Goal: Find specific page/section: Locate item on page

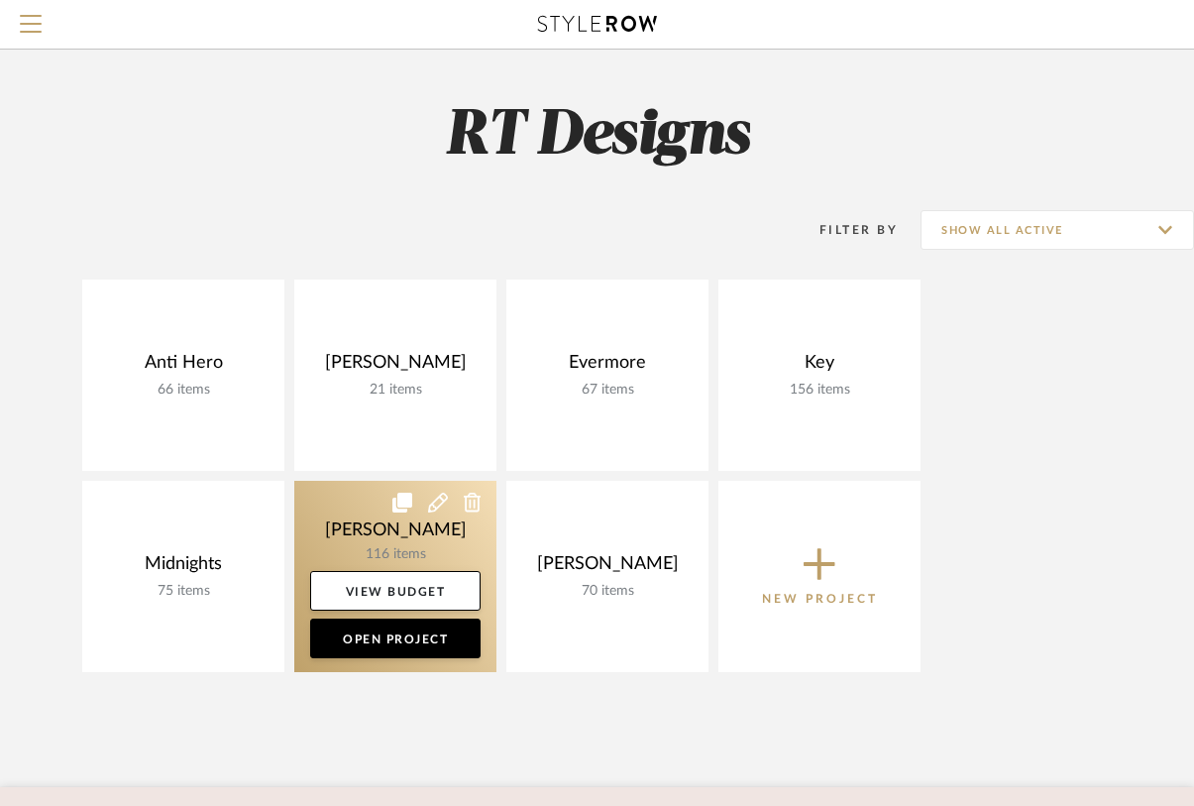
click at [416, 510] on link at bounding box center [395, 576] width 202 height 191
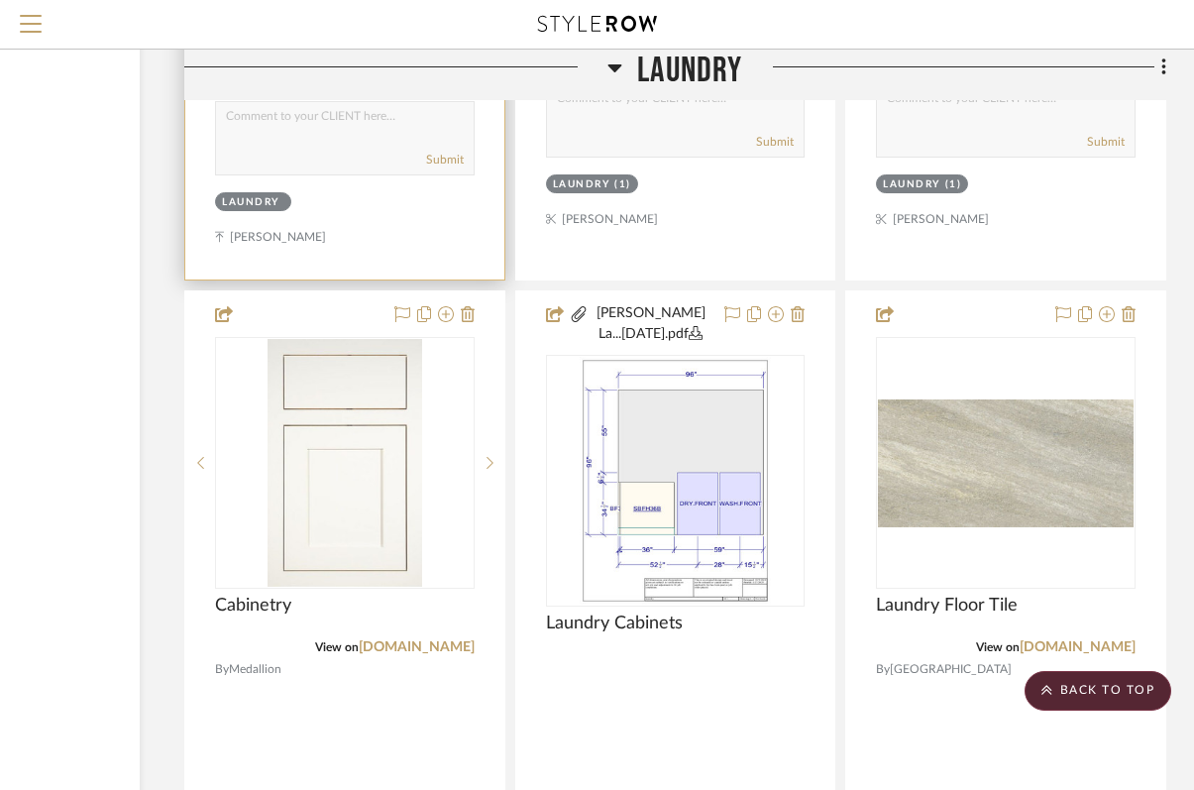
scroll to position [6084, 233]
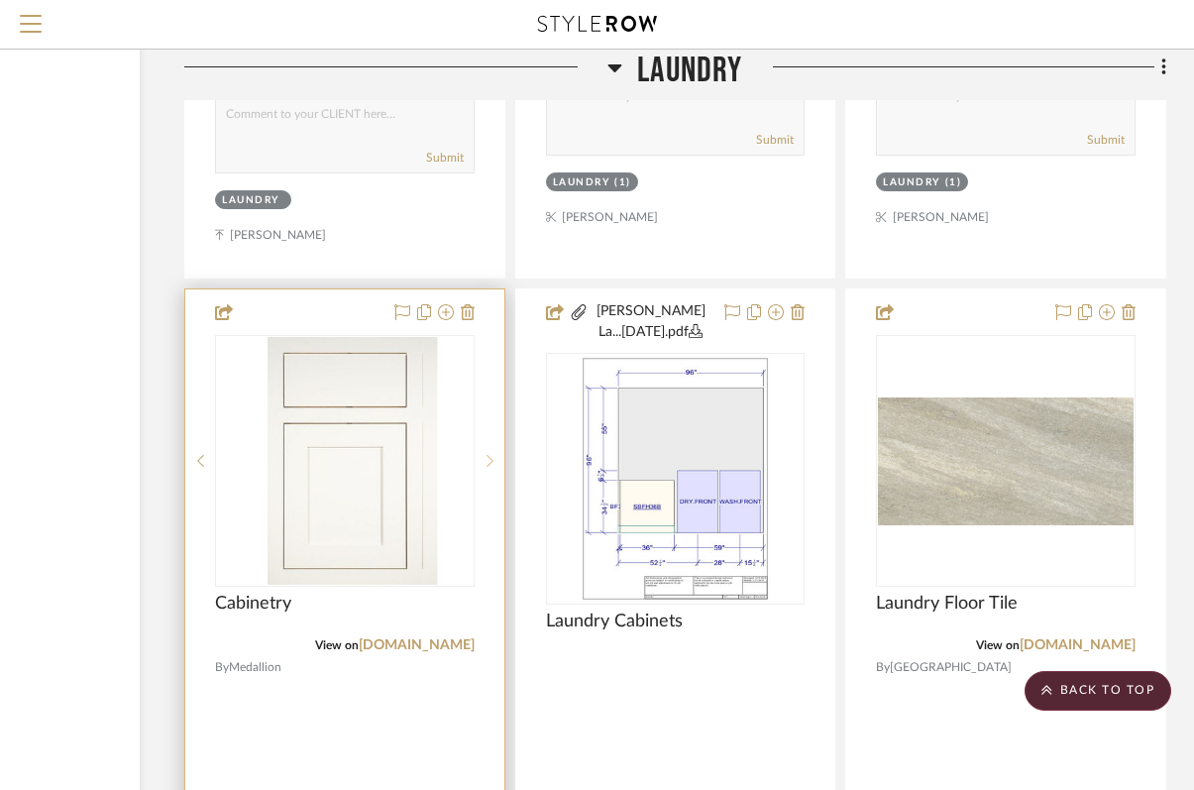
click at [489, 454] on icon at bounding box center [489, 461] width 7 height 14
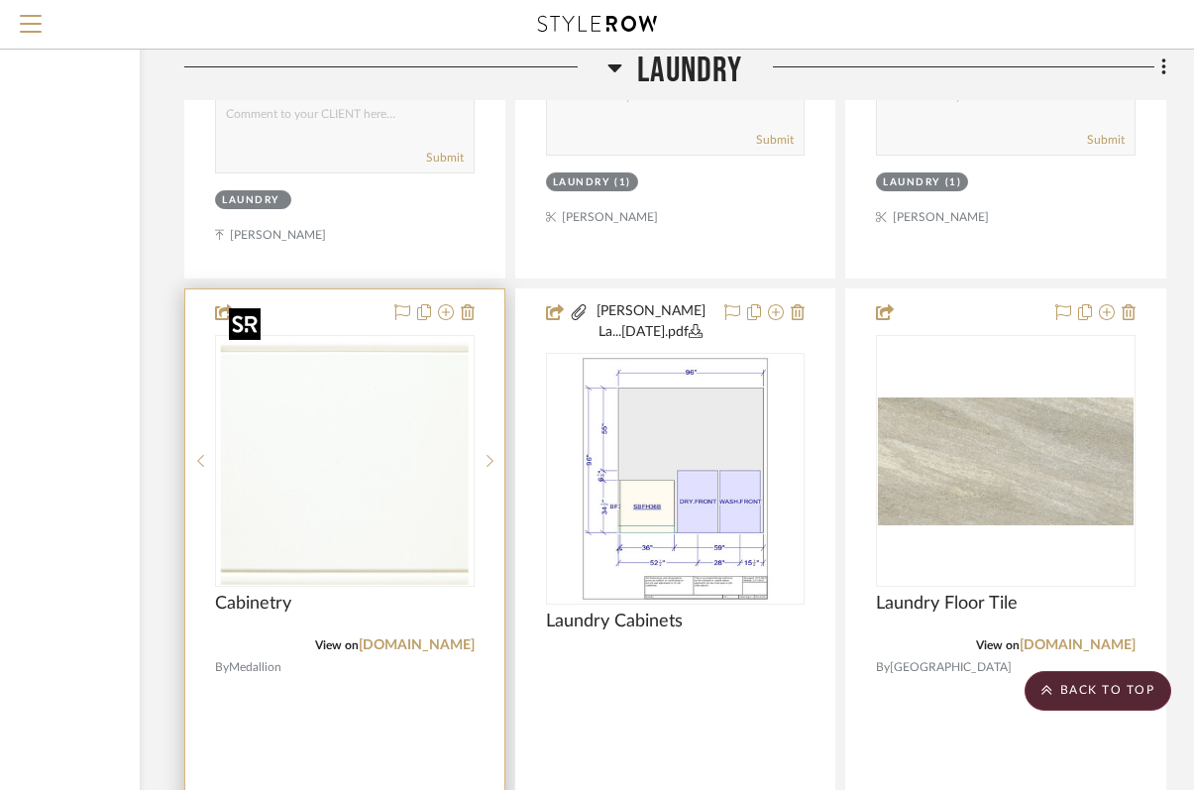
click at [363, 419] on img "1" at bounding box center [345, 461] width 248 height 248
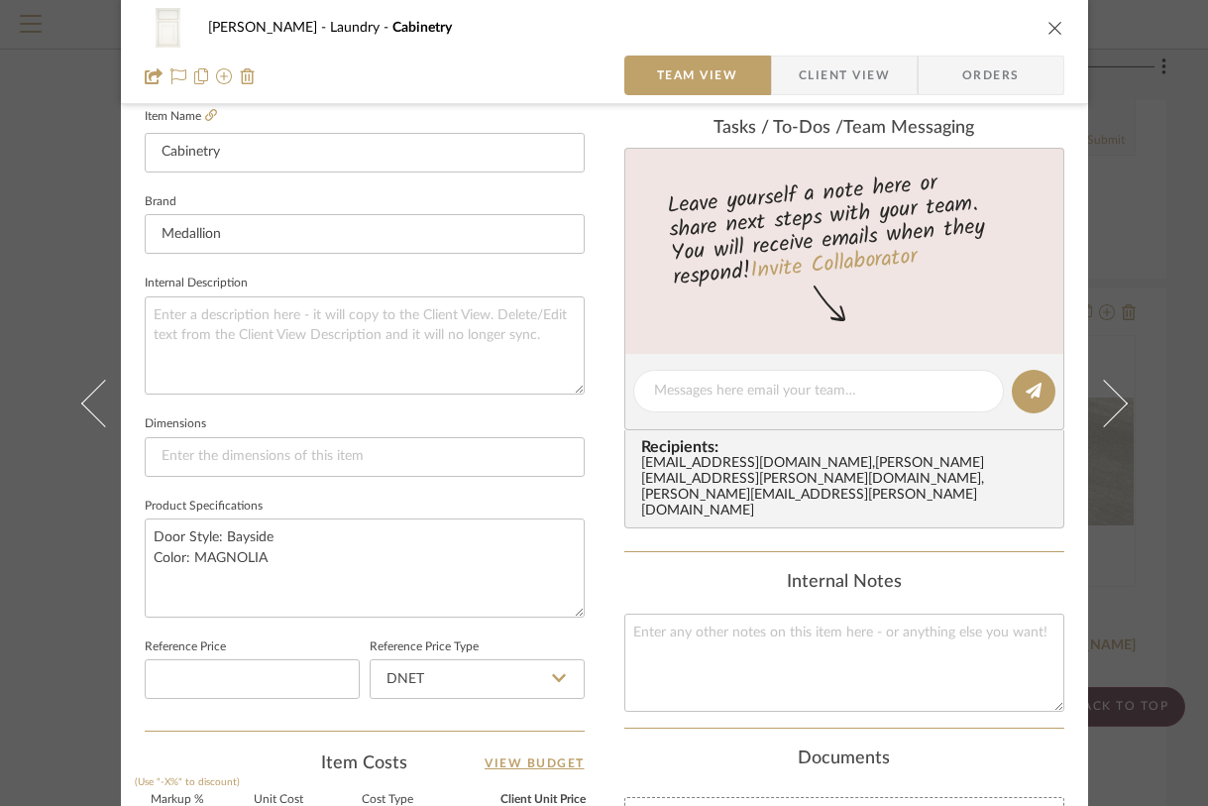
scroll to position [606, 0]
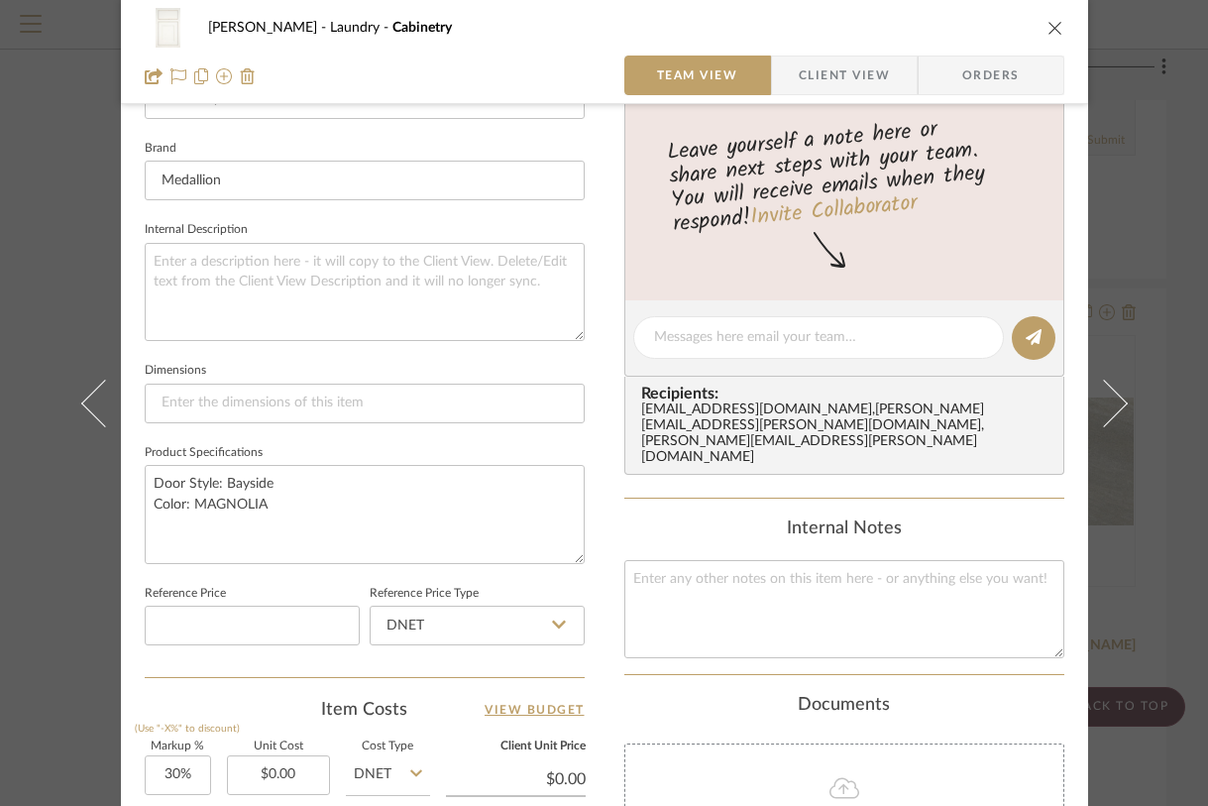
click at [1053, 30] on icon "close" at bounding box center [1055, 28] width 16 height 16
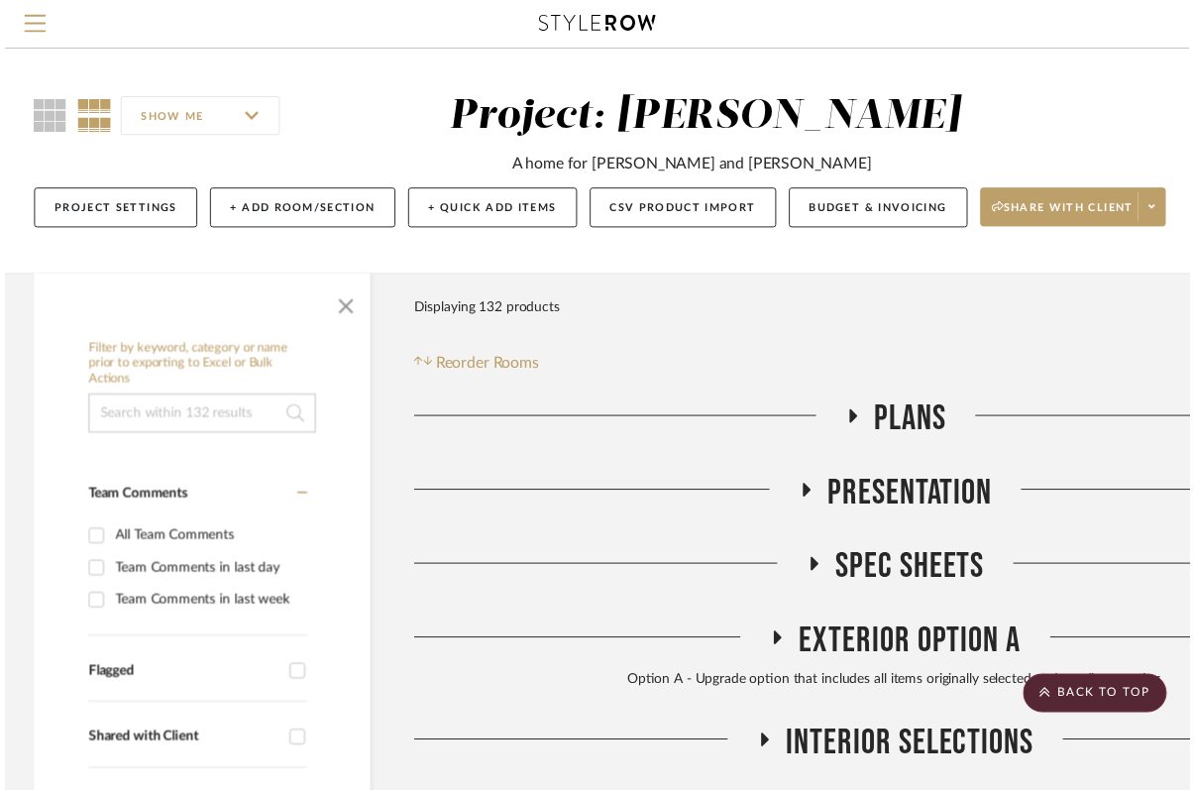
scroll to position [6084, 233]
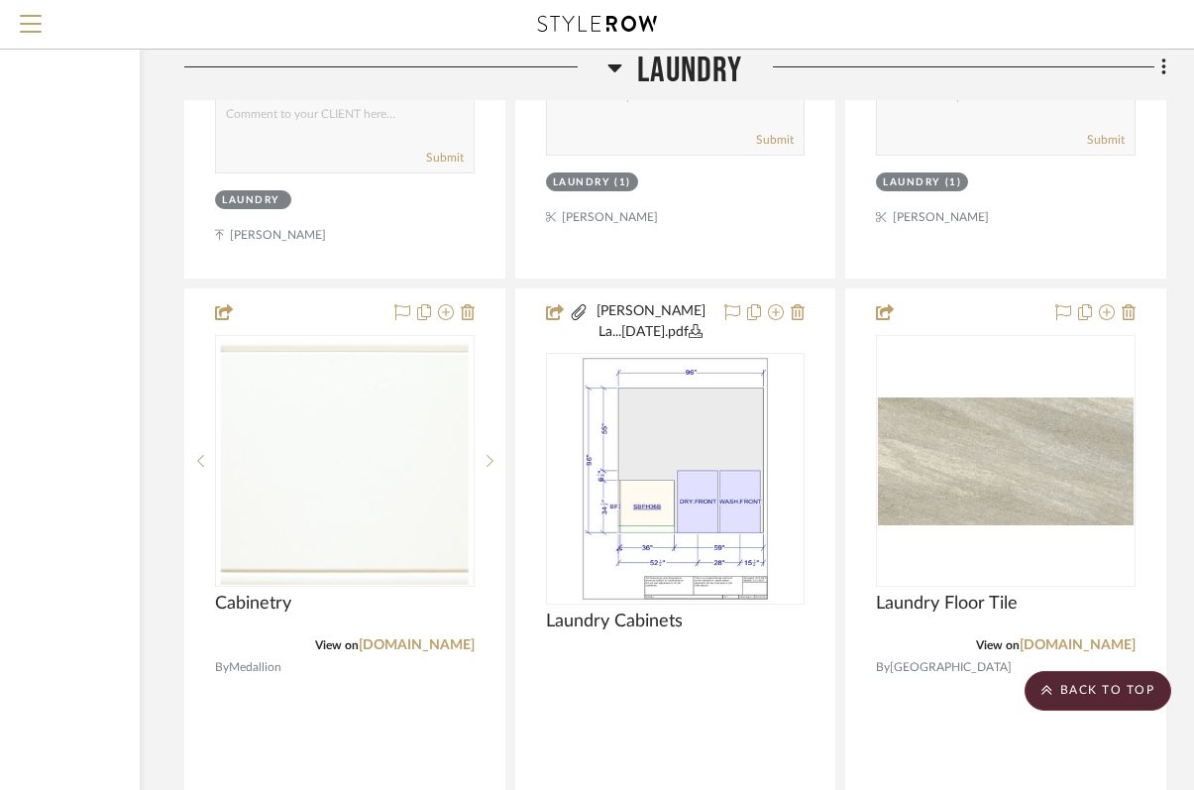
click at [612, 74] on icon at bounding box center [614, 67] width 15 height 24
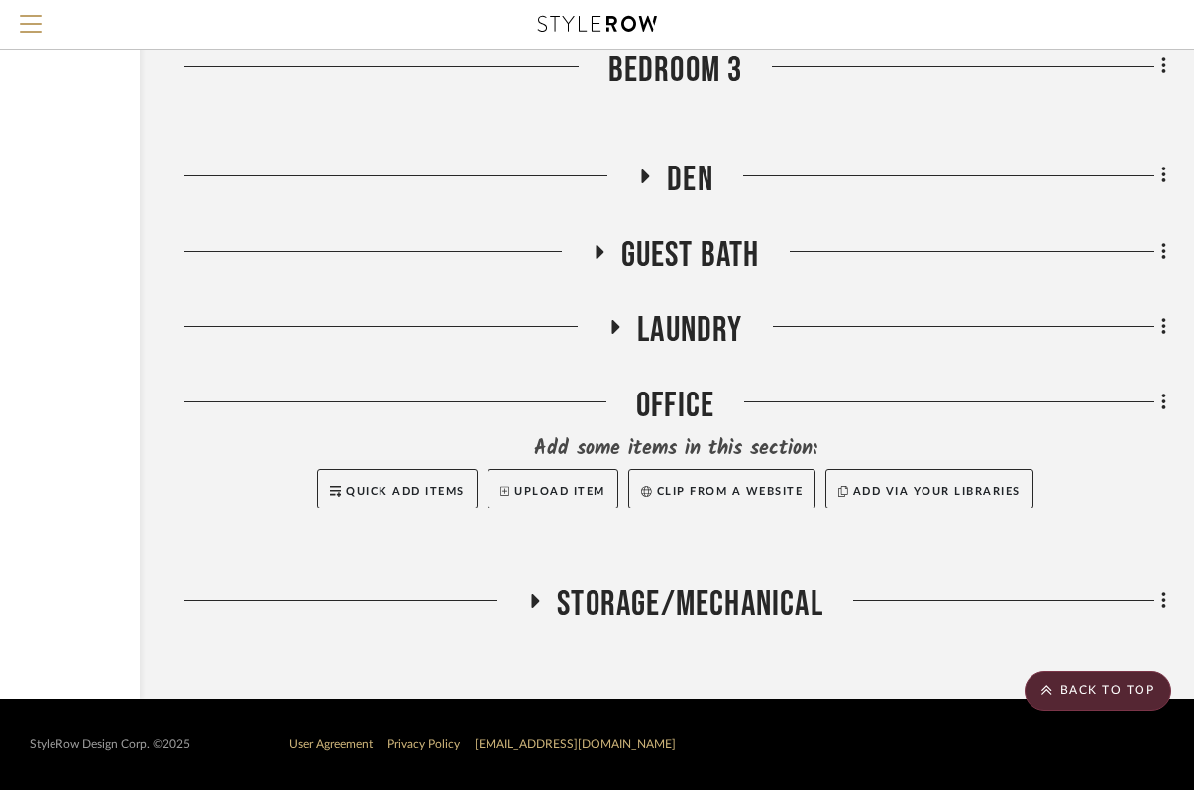
scroll to position [5074, 233]
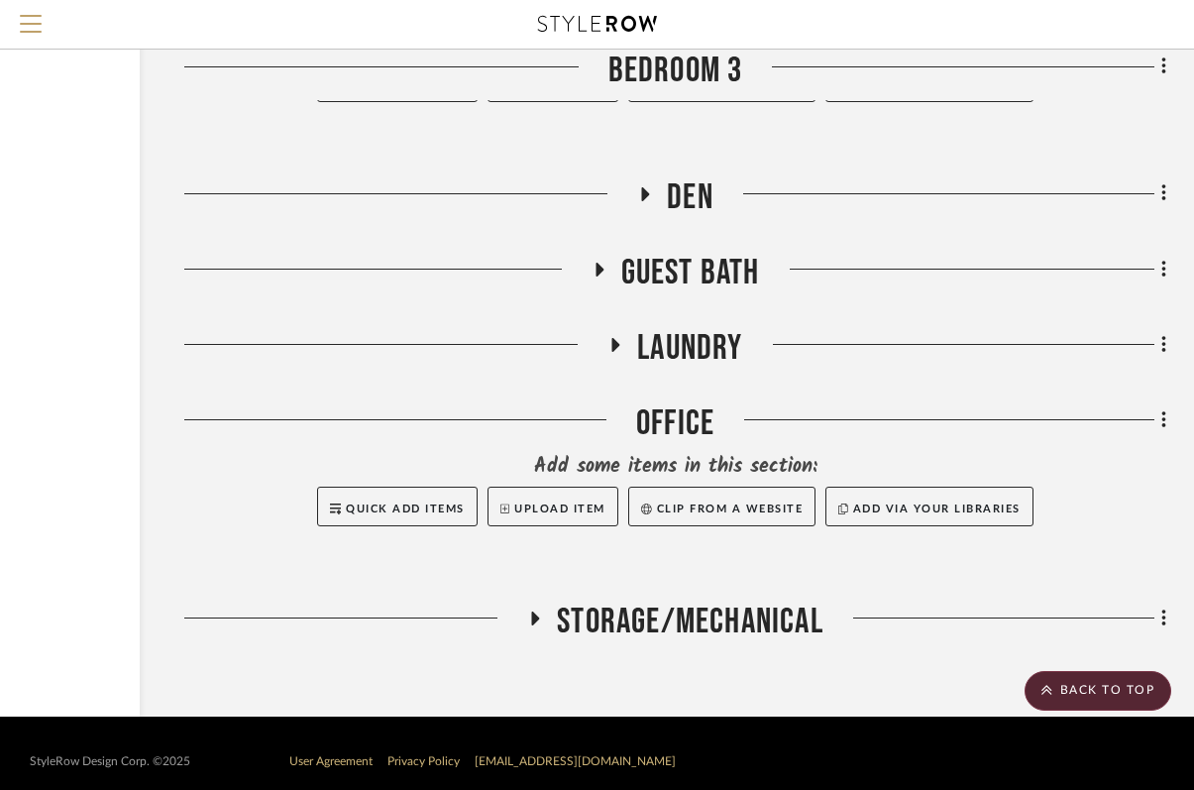
click at [598, 262] on icon at bounding box center [599, 269] width 24 height 15
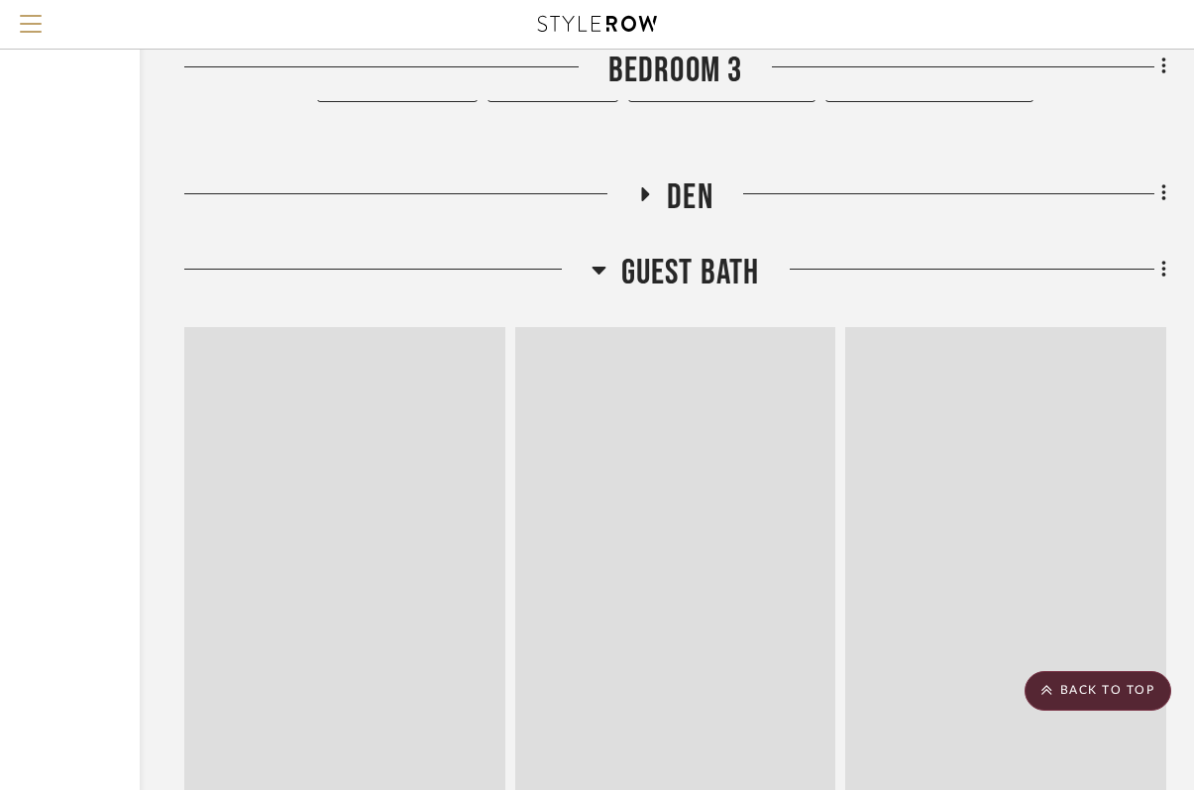
scroll to position [6084, 233]
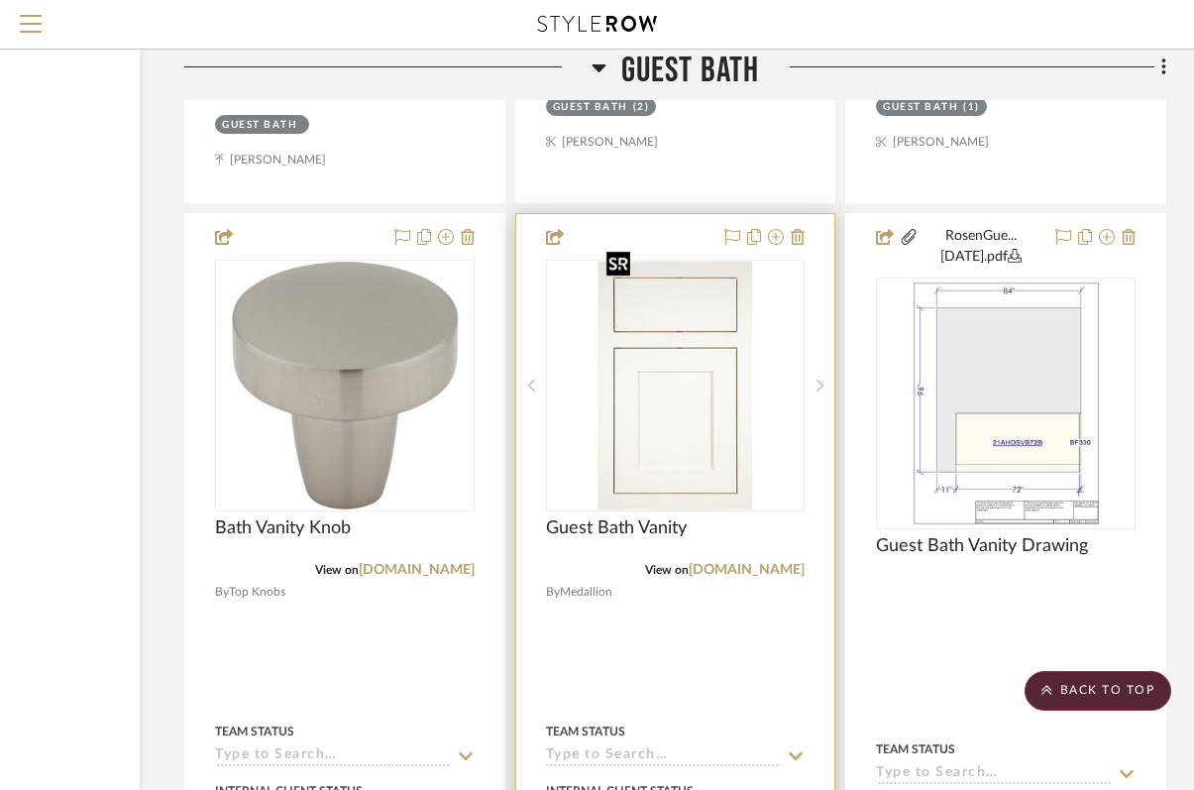
click at [654, 390] on img "0" at bounding box center [675, 386] width 155 height 248
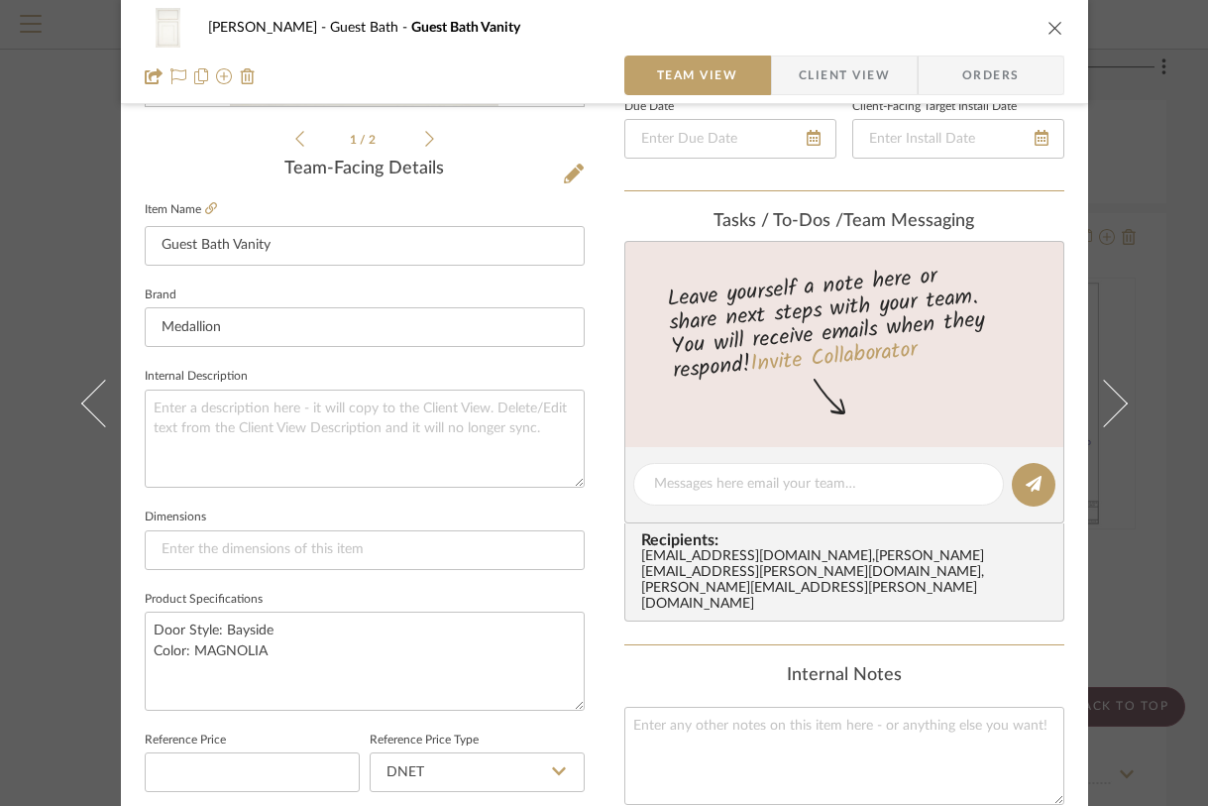
scroll to position [479, 0]
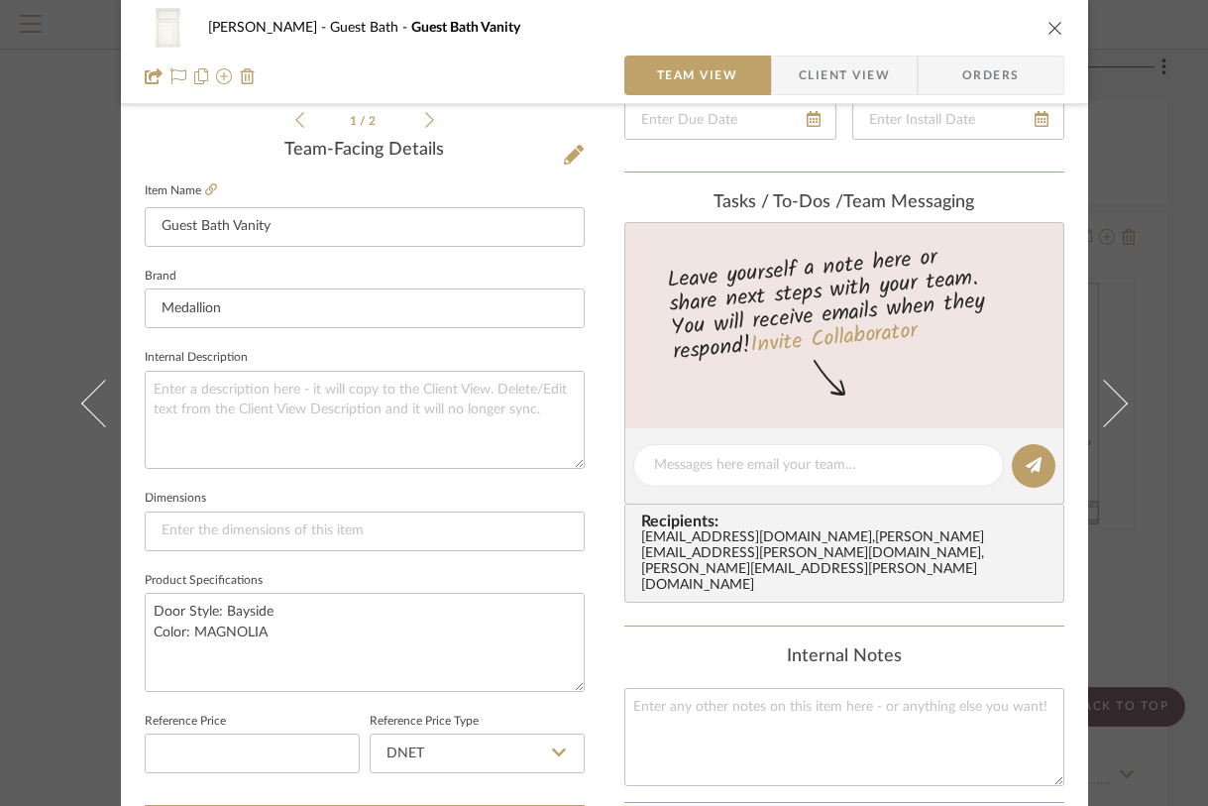
click at [1045, 39] on div "[PERSON_NAME] Guest Bath Guest Bath Vanity" at bounding box center [604, 28] width 919 height 40
click at [1047, 31] on icon "close" at bounding box center [1055, 28] width 16 height 16
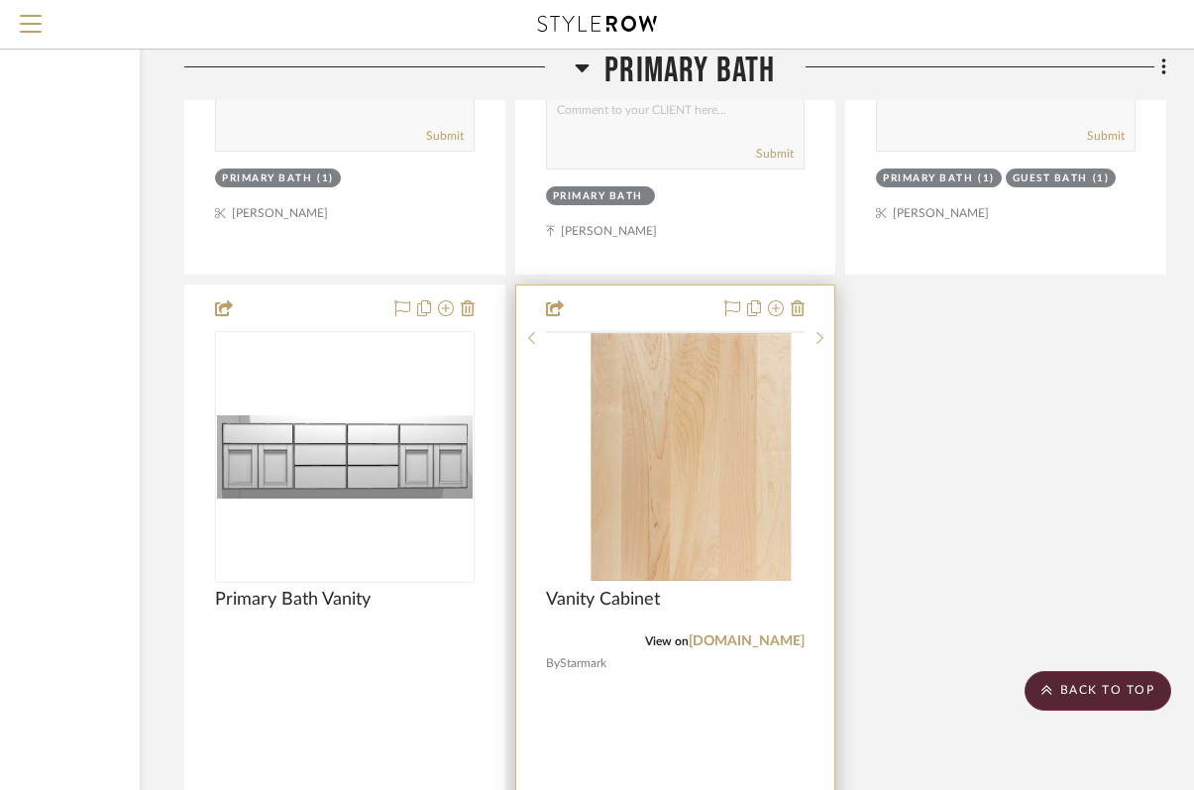
scroll to position [3568, 233]
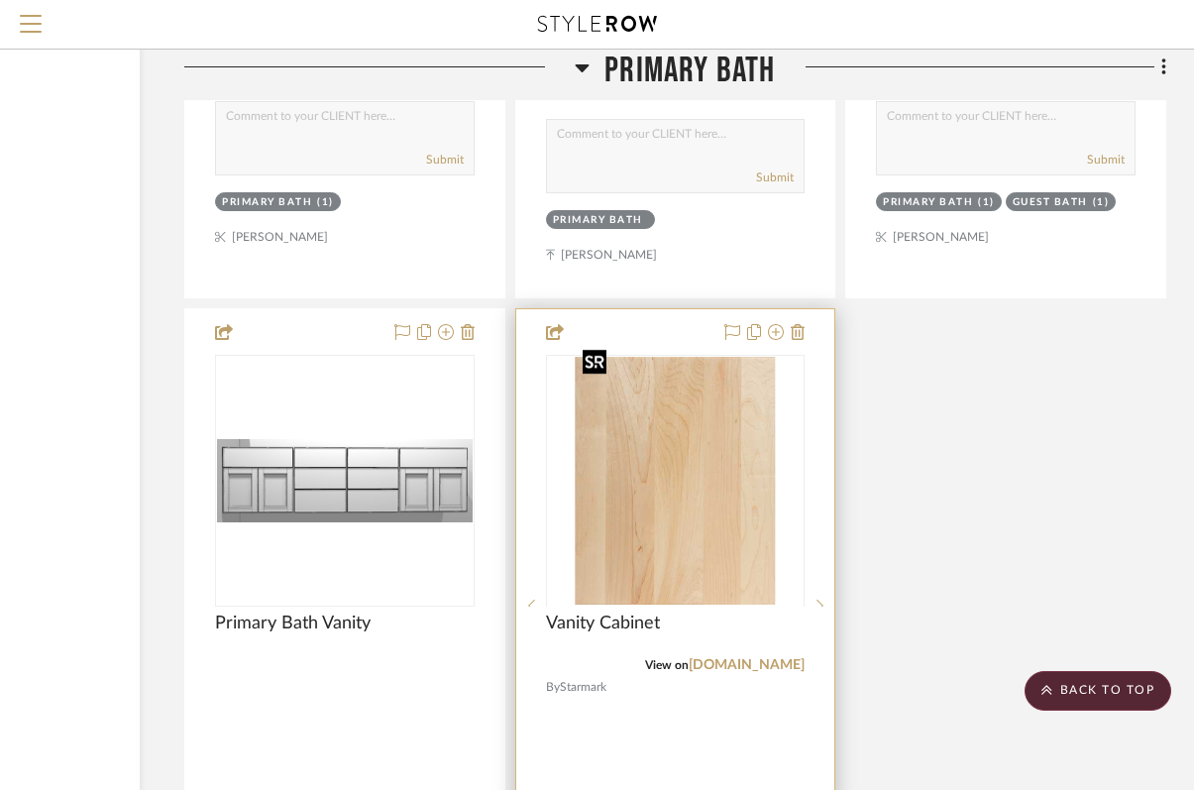
click at [712, 479] on div at bounding box center [676, 605] width 260 height 501
click at [678, 567] on img "0" at bounding box center [675, 481] width 200 height 248
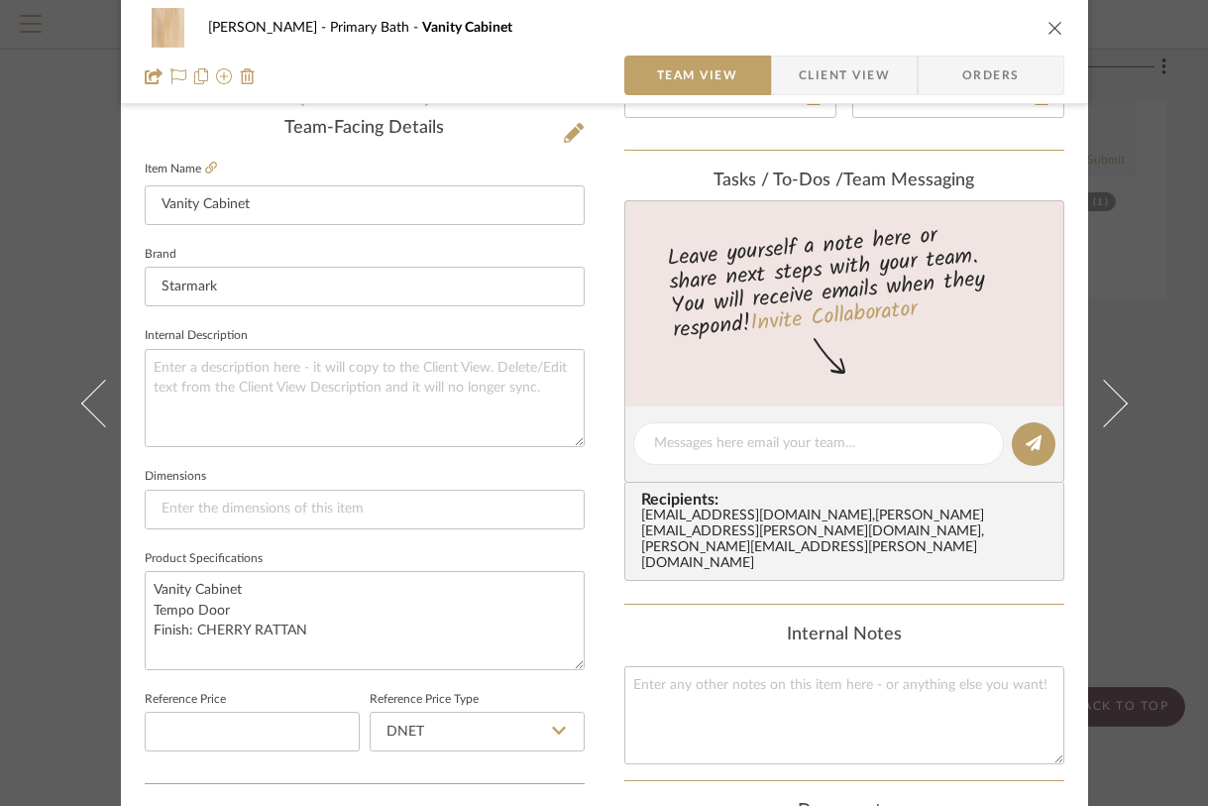
scroll to position [506, 0]
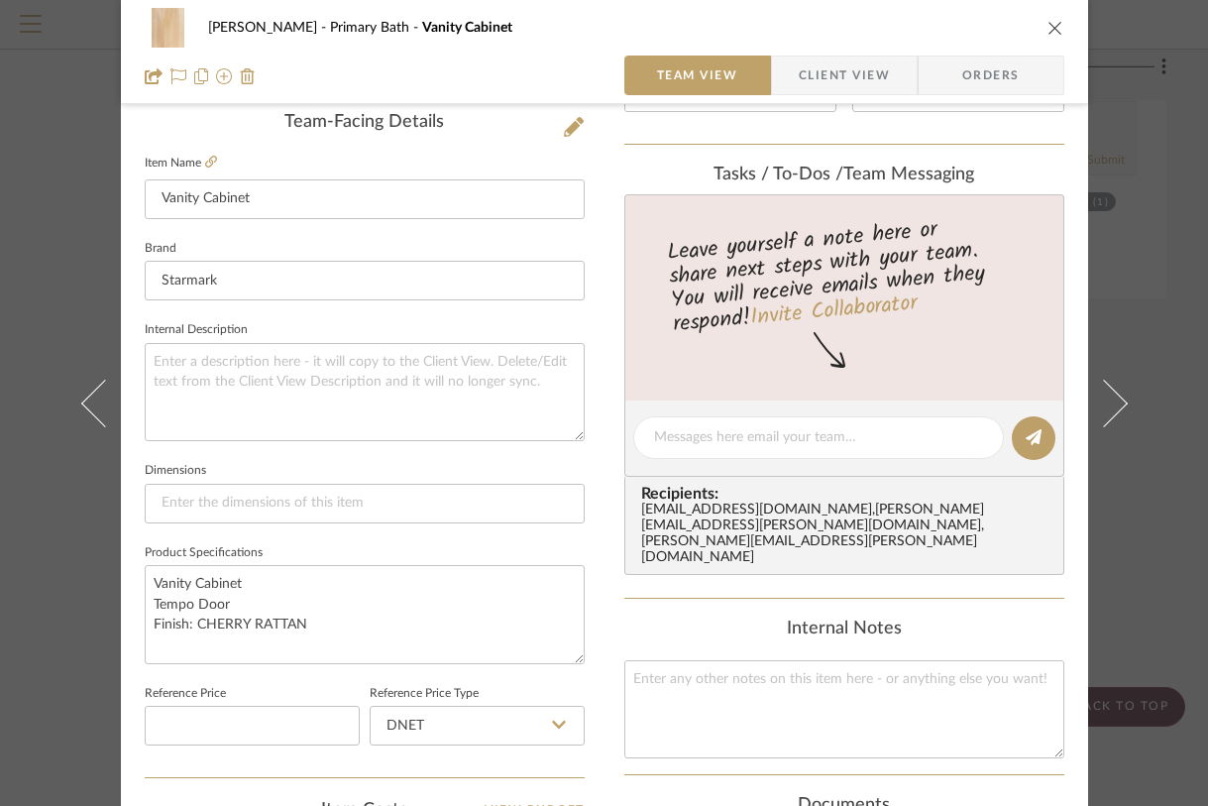
click at [1047, 24] on icon "close" at bounding box center [1055, 28] width 16 height 16
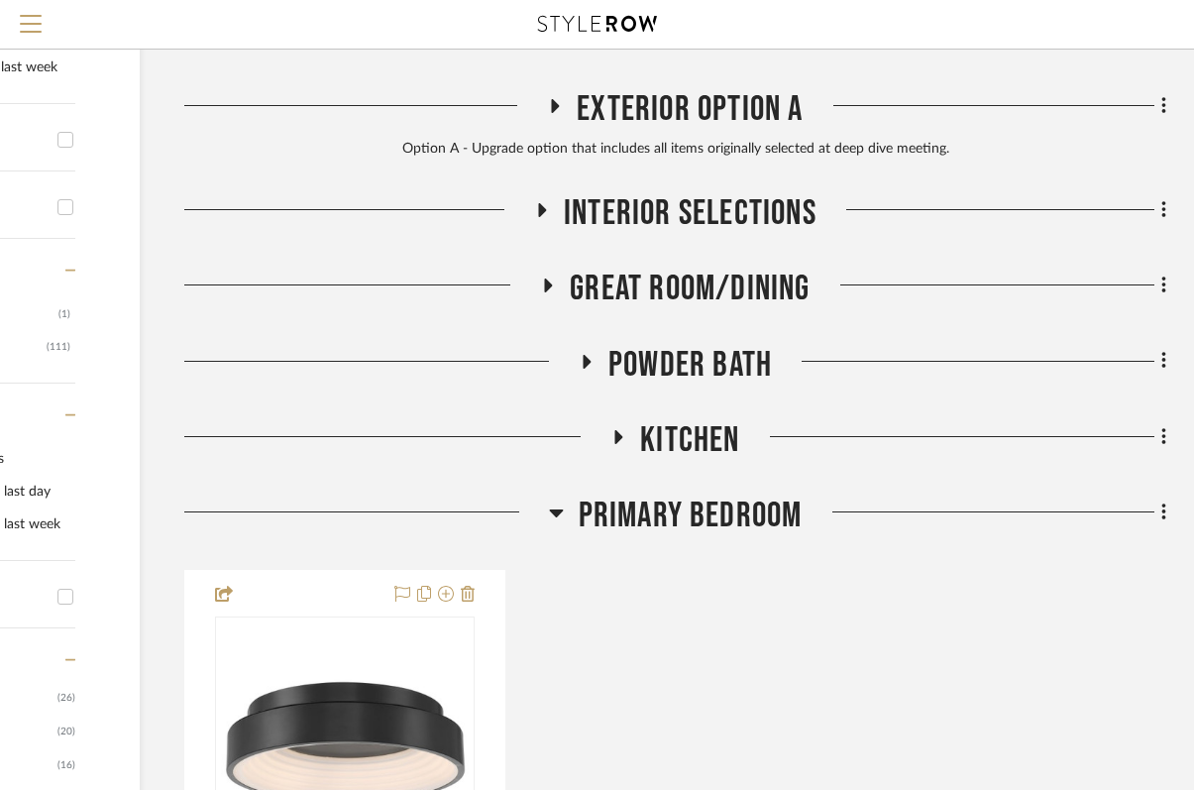
scroll to position [561, 233]
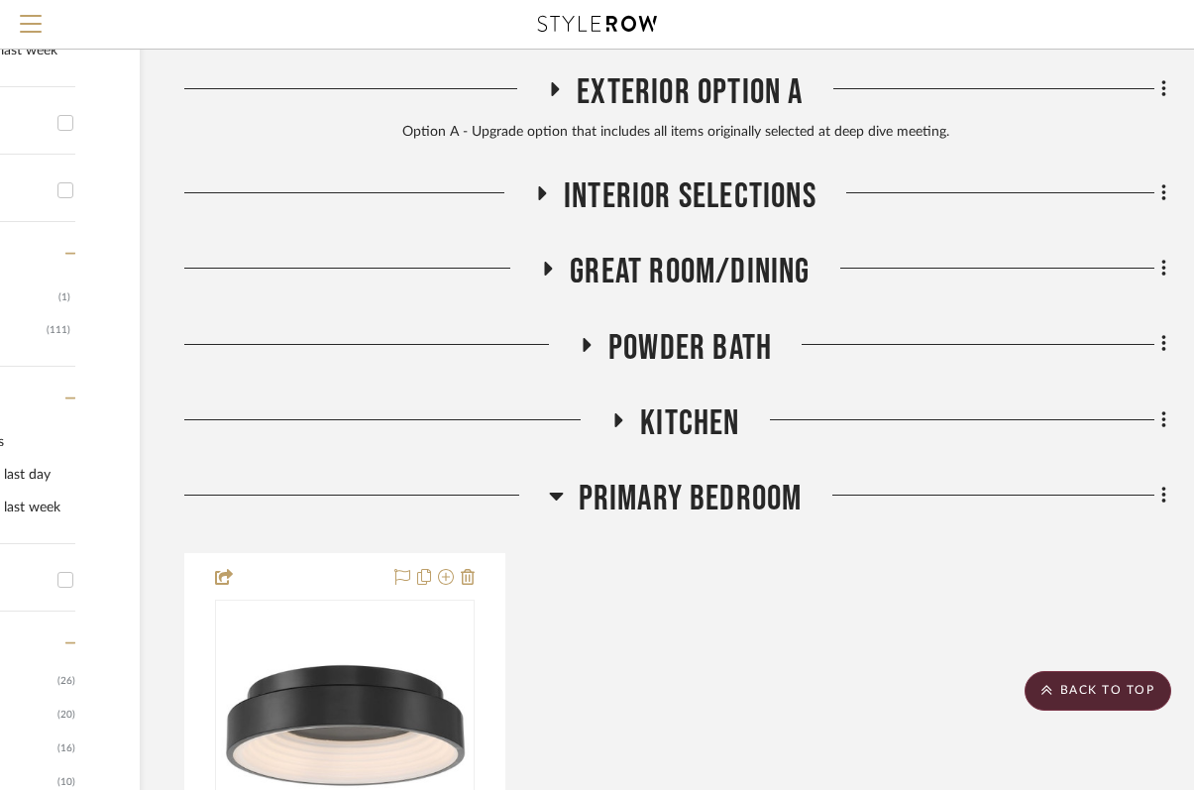
click at [623, 424] on icon at bounding box center [618, 419] width 24 height 15
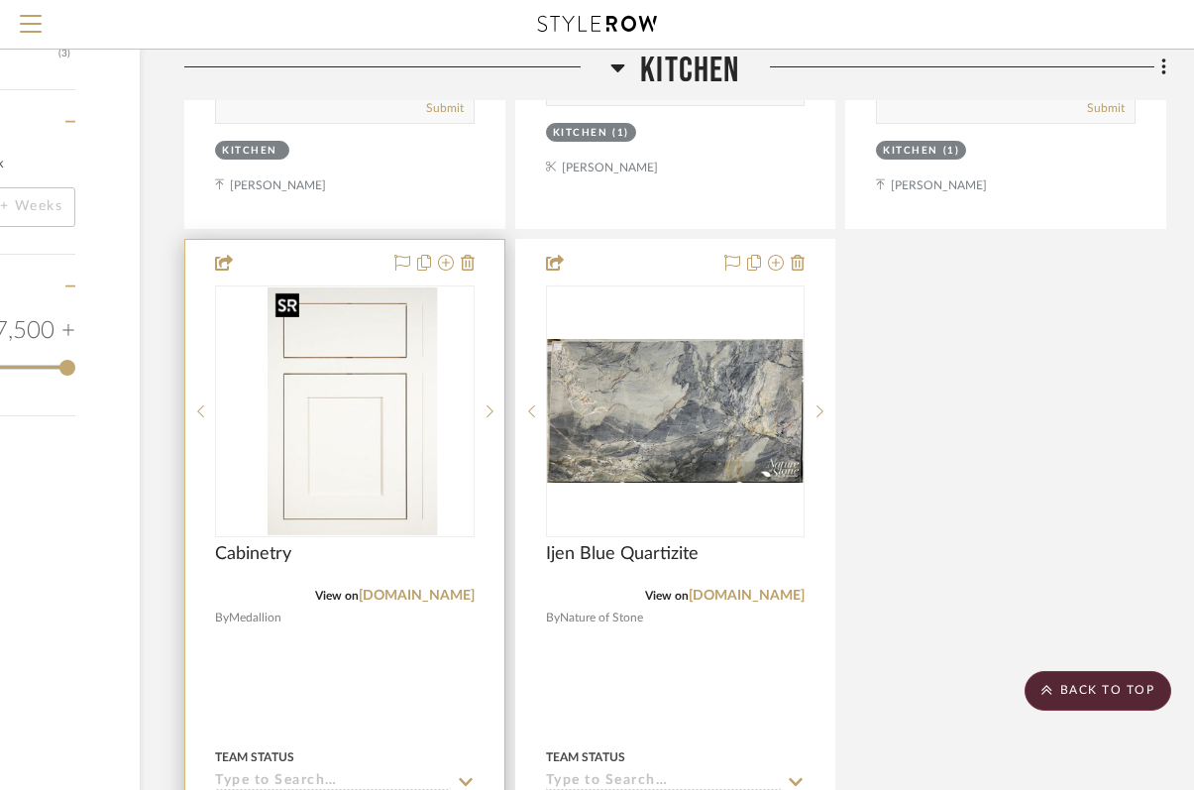
click at [398, 445] on img "0" at bounding box center [359, 411] width 155 height 248
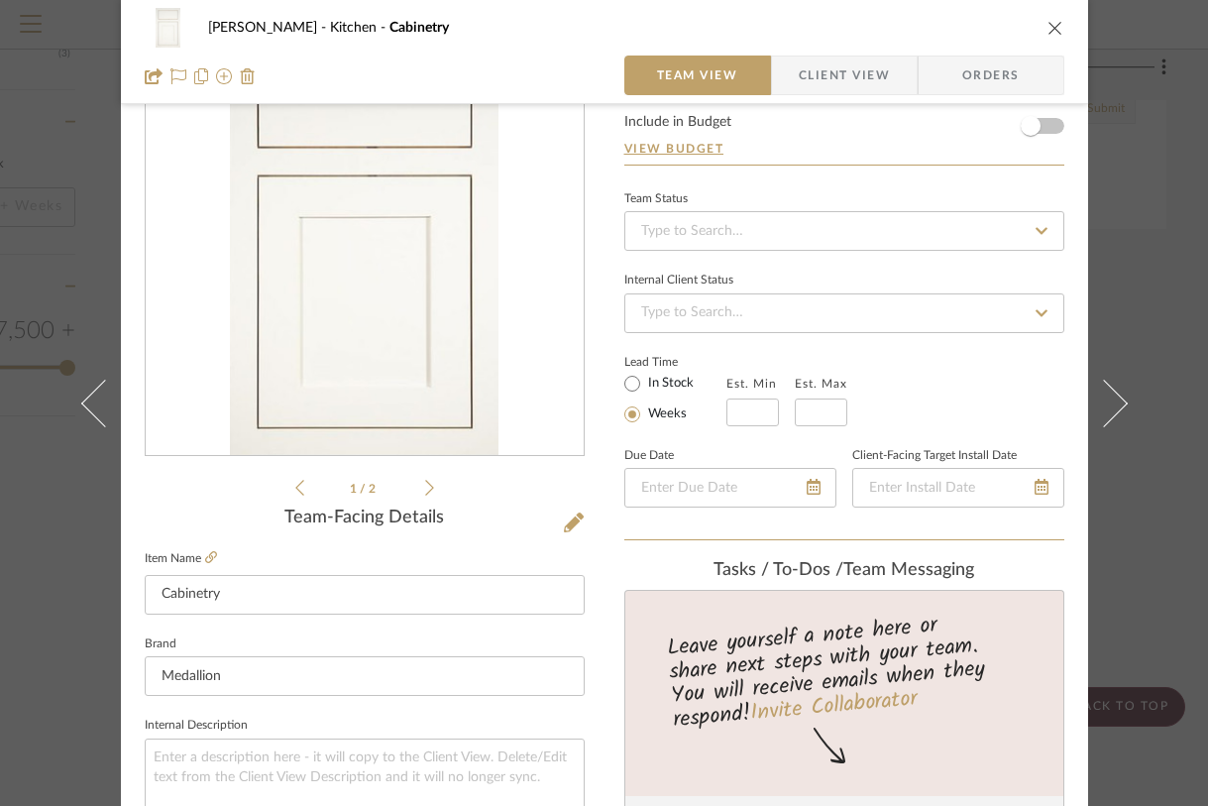
scroll to position [0, 0]
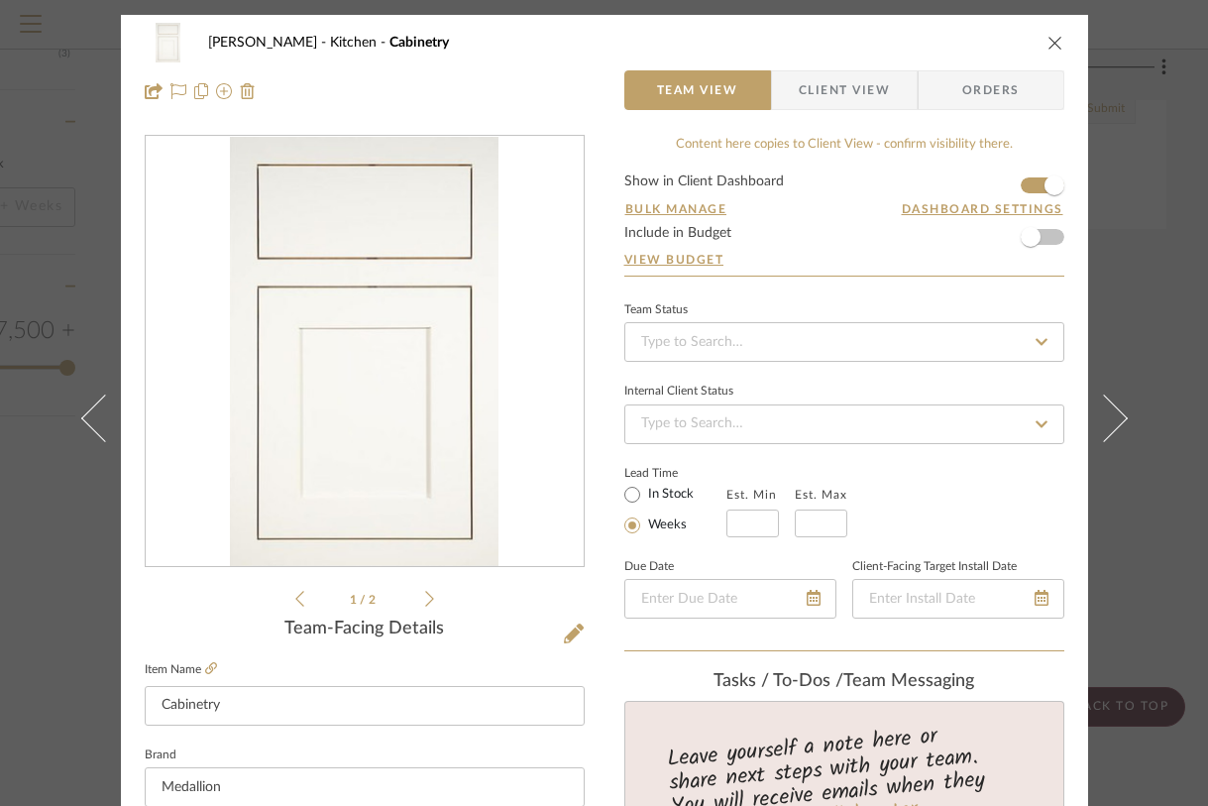
click at [1049, 42] on icon "close" at bounding box center [1055, 43] width 16 height 16
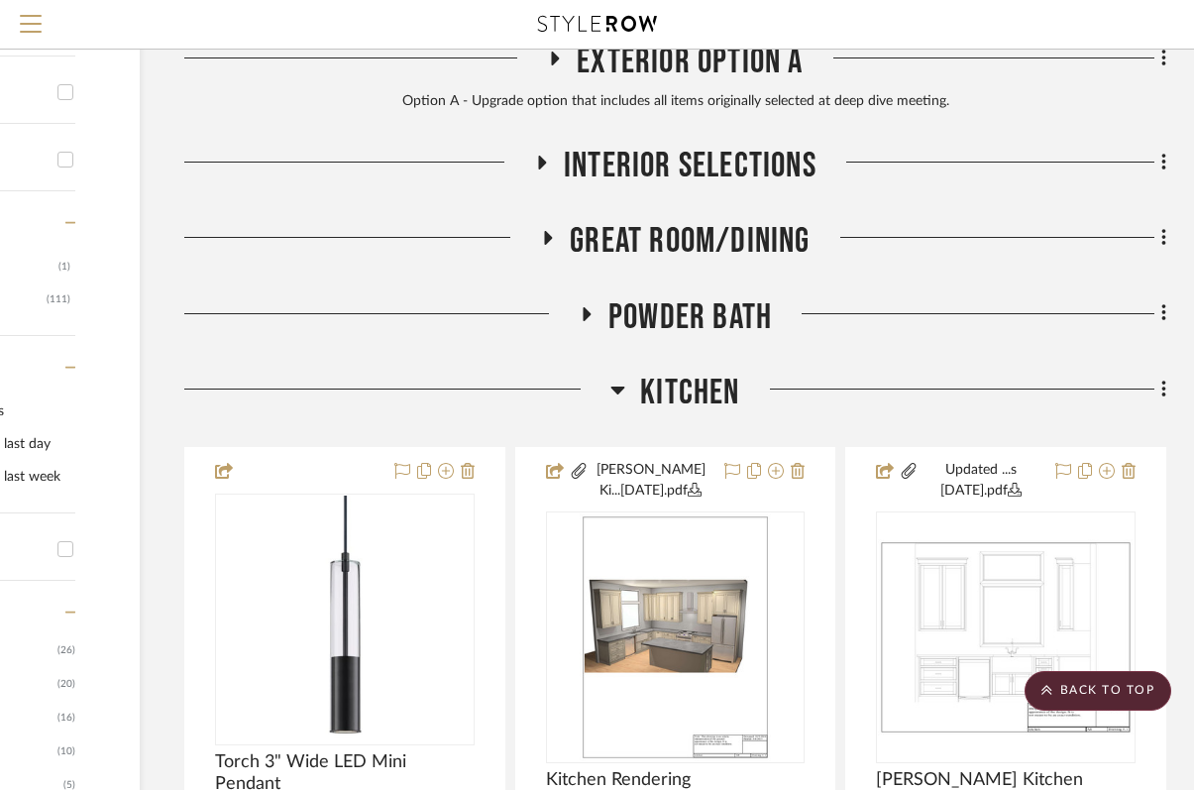
scroll to position [590, 233]
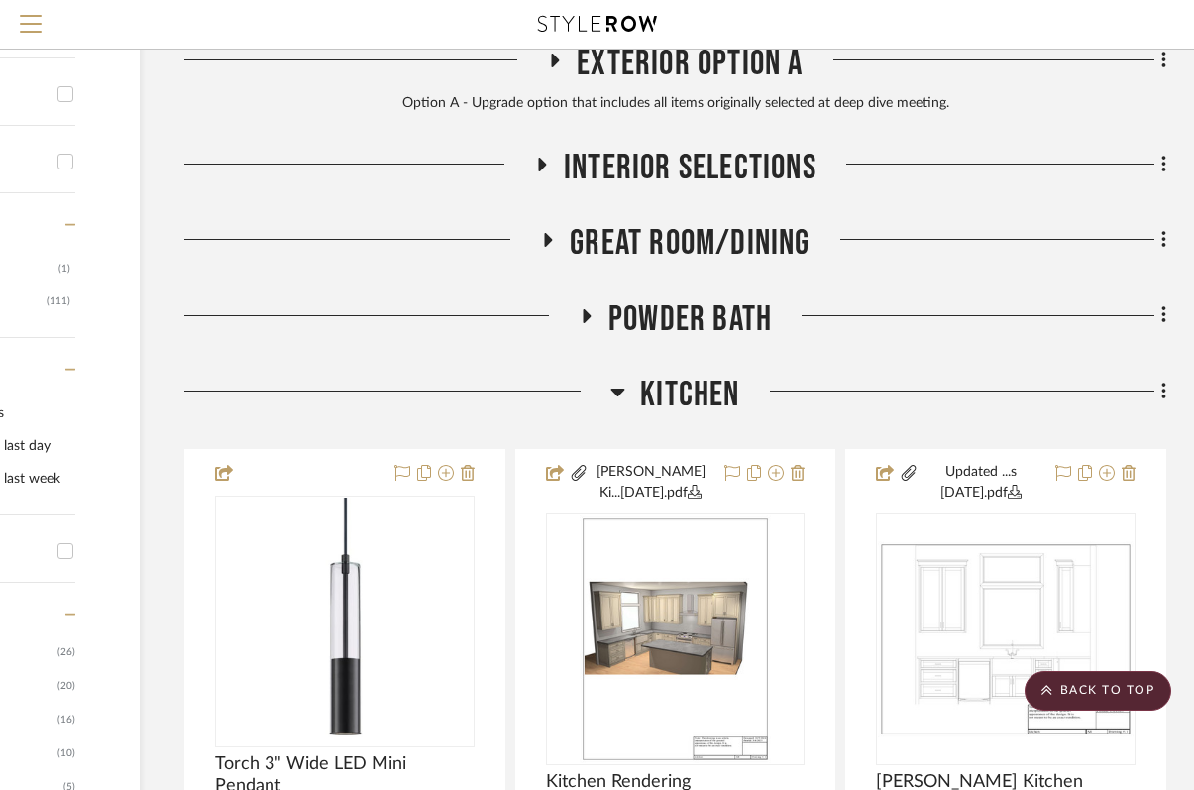
click at [547, 238] on icon at bounding box center [549, 240] width 8 height 14
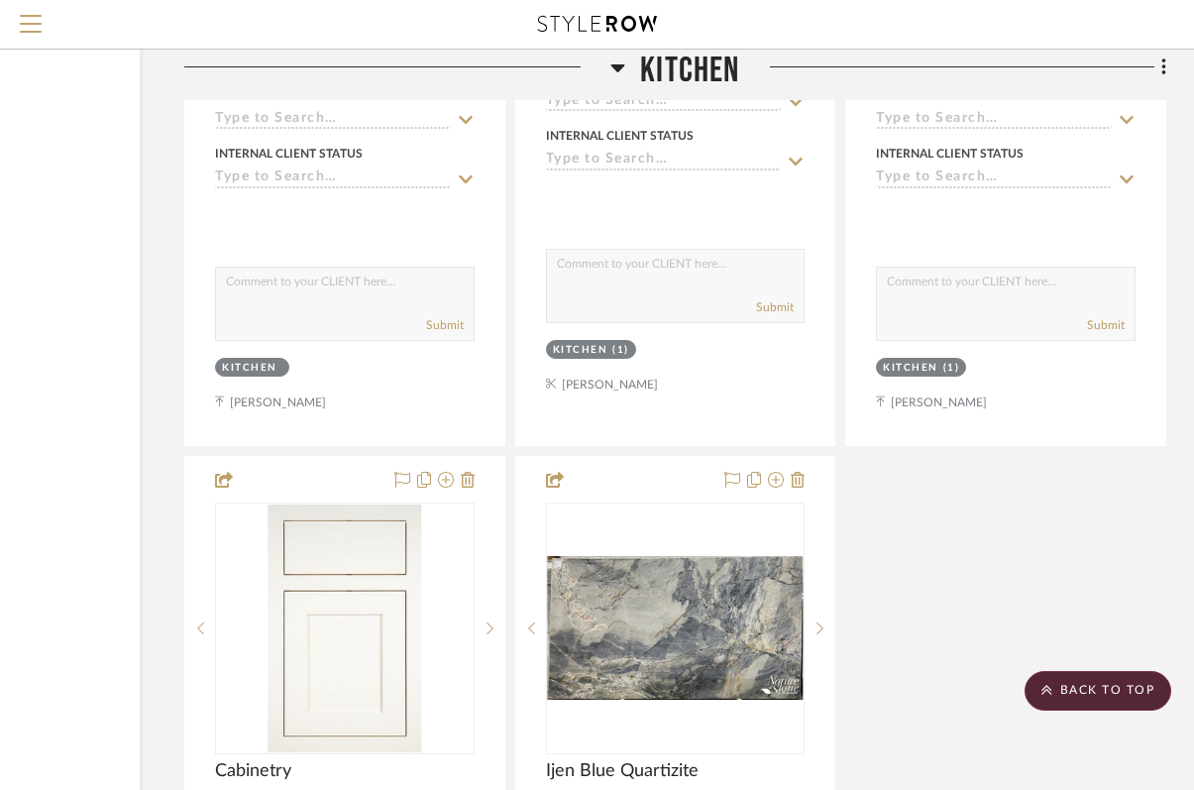
scroll to position [3277, 233]
